Goal: Find specific page/section: Find specific page/section

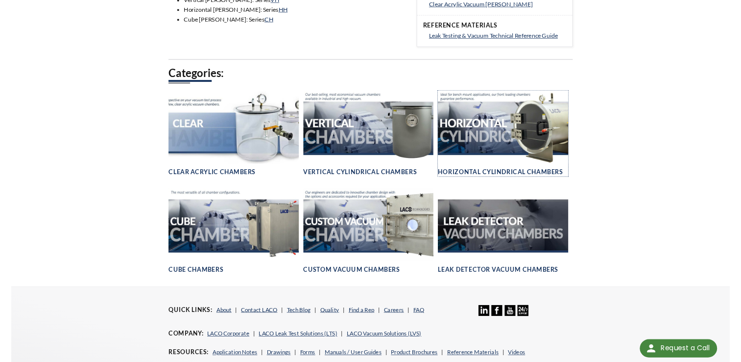
scroll to position [489, 0]
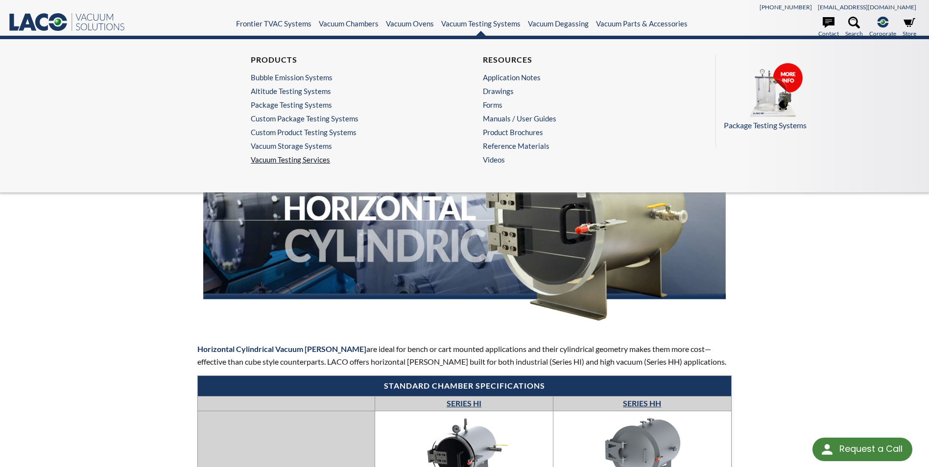
click at [301, 159] on link "Vacuum Testing Services" at bounding box center [348, 159] width 195 height 9
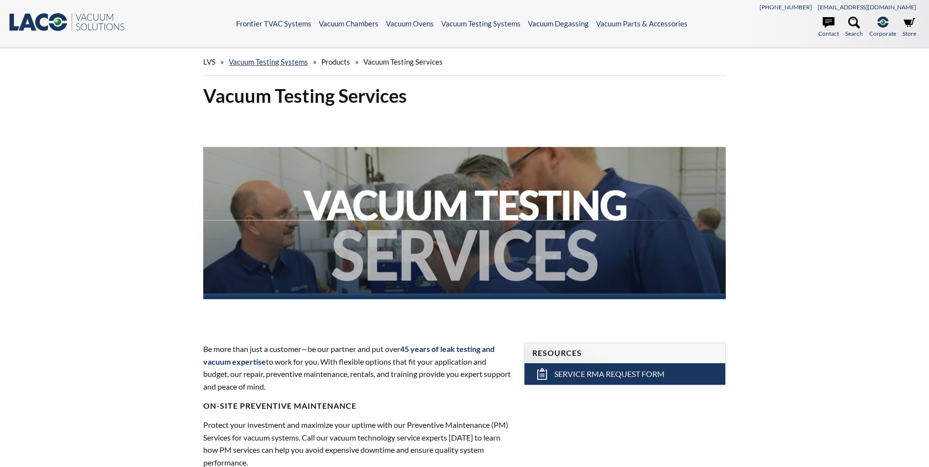
select select "Language Translate Widget"
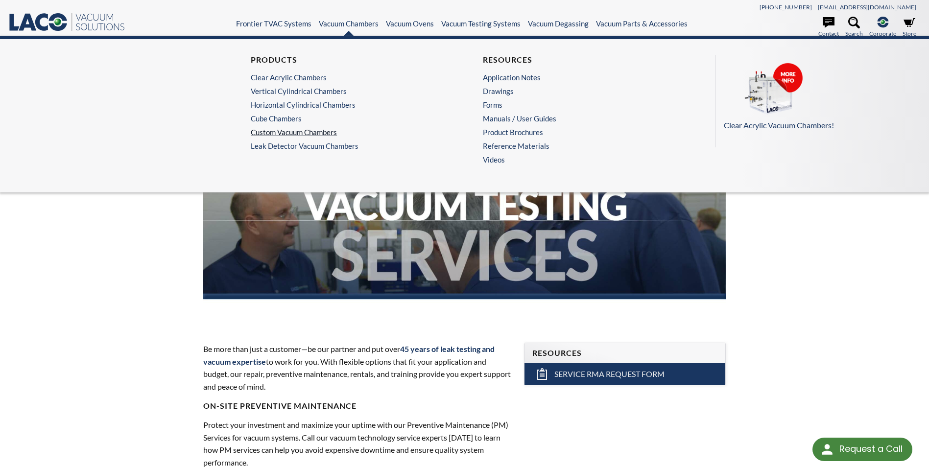
click at [299, 133] on link "Custom Vacuum Chambers" at bounding box center [346, 132] width 190 height 9
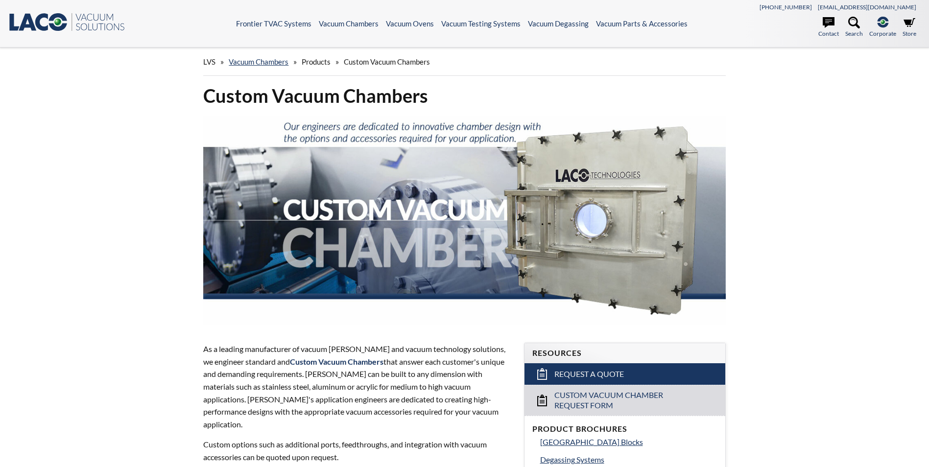
select select "Language Translate Widget"
